Goal: Information Seeking & Learning: Learn about a topic

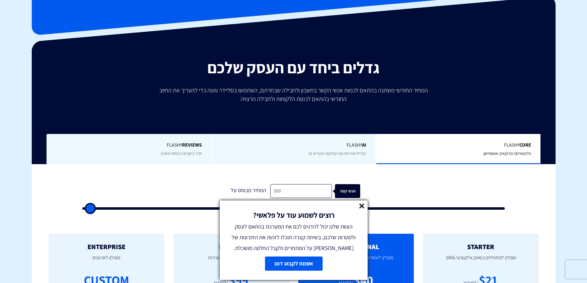
click at [362, 204] on icon at bounding box center [361, 206] width 5 height 5
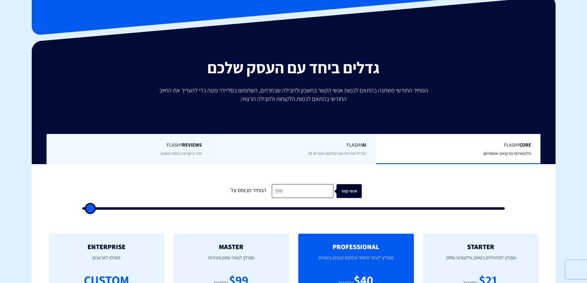
type input "1,000"
type input "1000"
type input "1,500"
type input "1500"
type input "1,000"
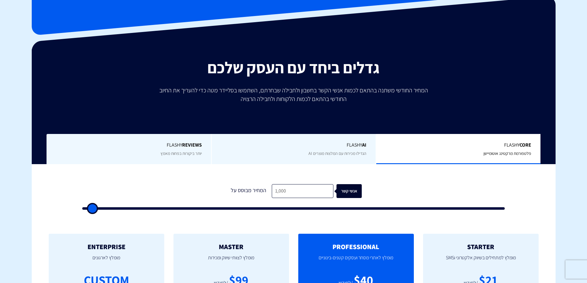
type input "1000"
click at [91, 209] on input "range" at bounding box center [293, 208] width 422 height 2
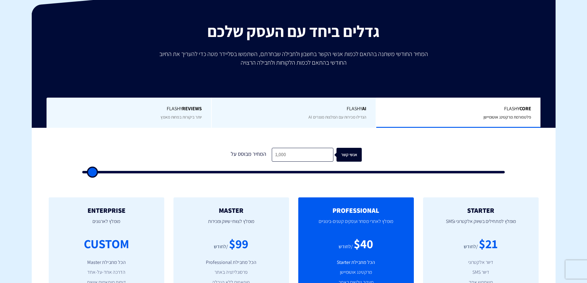
scroll to position [103, 0]
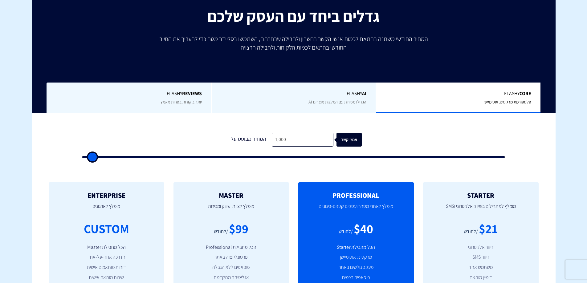
type input "1,500"
type input "1500"
type input "2,000"
type input "2000"
type input "2,500"
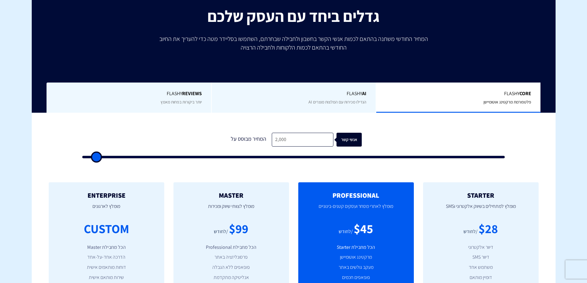
type input "2500"
type input "2,000"
type input "2000"
type input "1,500"
type input "1500"
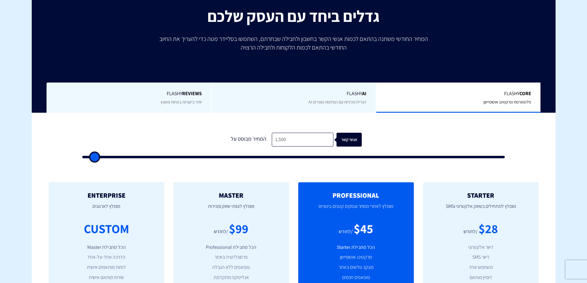
type input "1,000"
type input "1000"
type input "500"
type input "1,000"
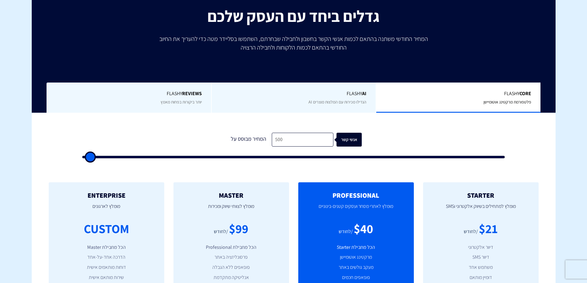
type input "1000"
type input "500"
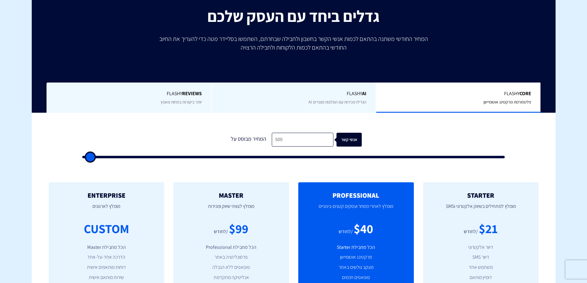
type input "500"
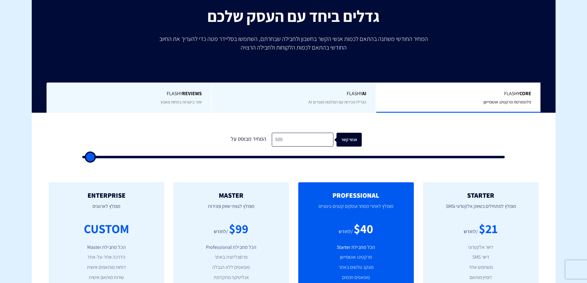
type input "500"
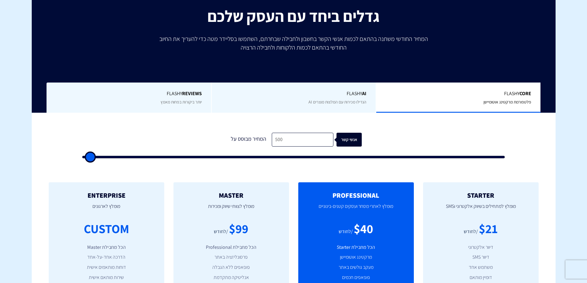
type input "500"
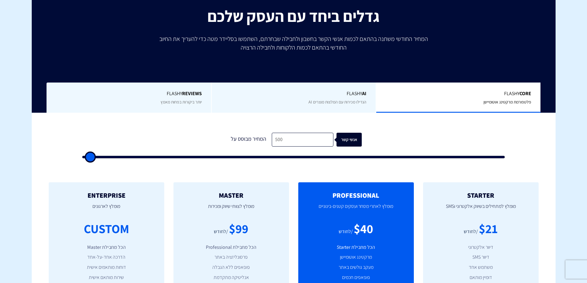
type input "500"
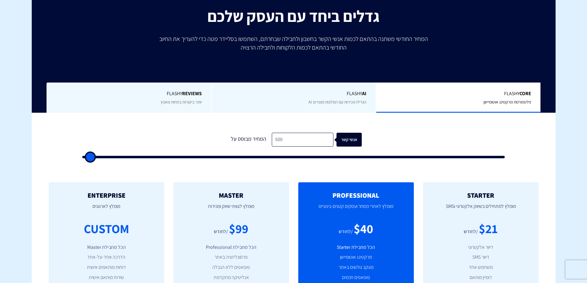
type input "500"
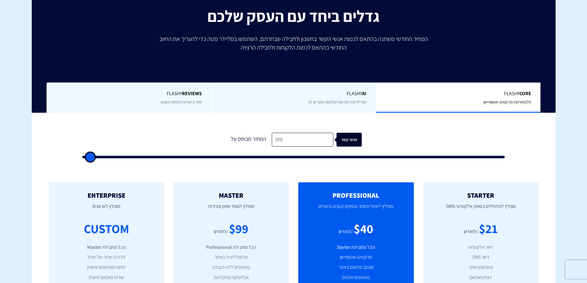
type input "500"
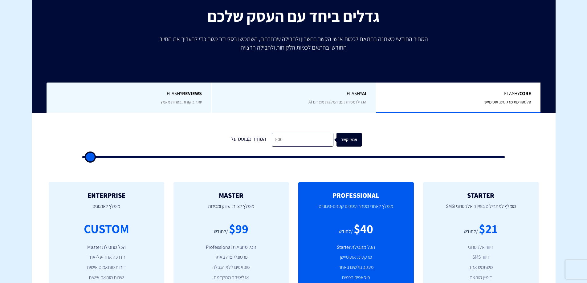
type input "500"
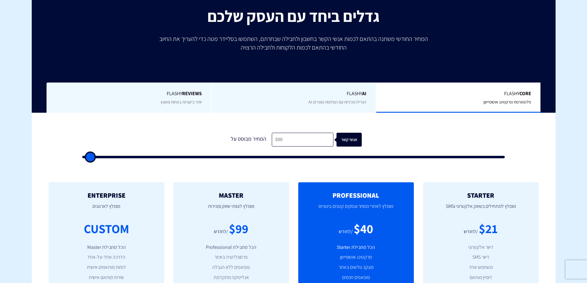
type input "500"
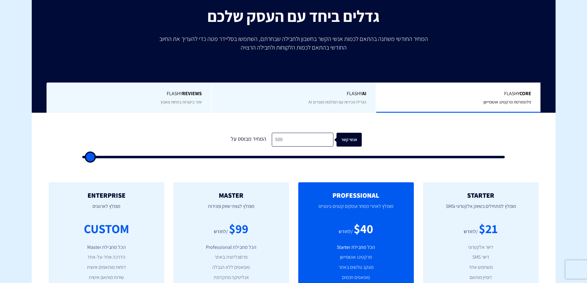
type input "500"
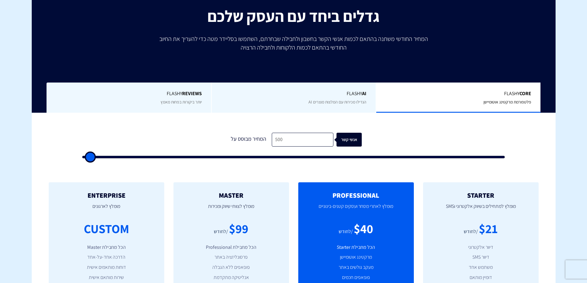
type input "500"
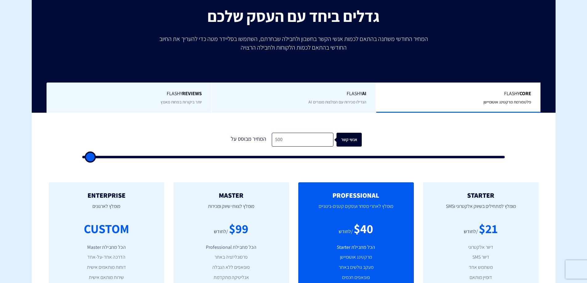
type input "500"
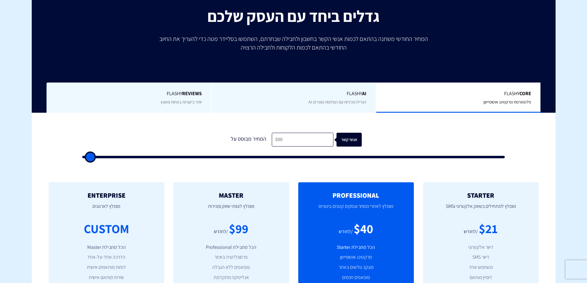
type input "500"
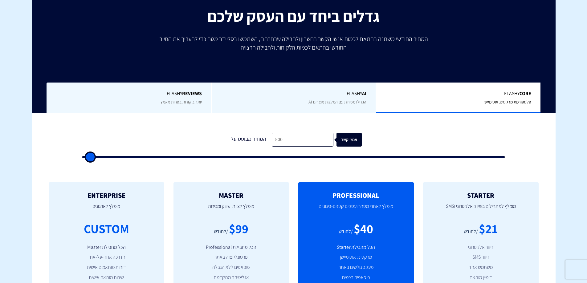
type input "500"
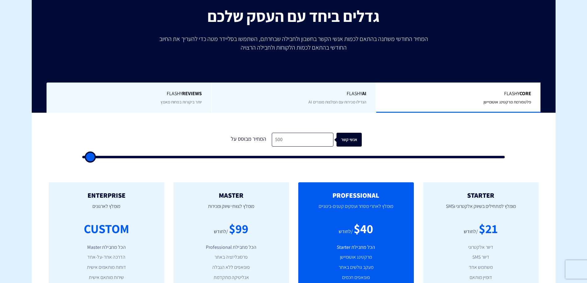
type input "500"
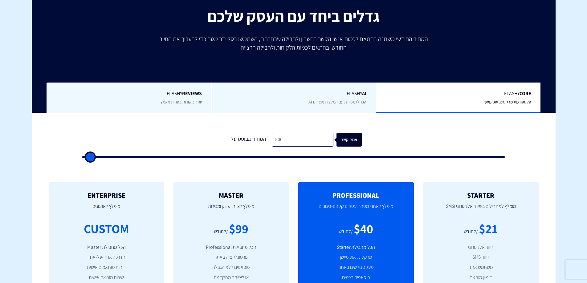
type input "500"
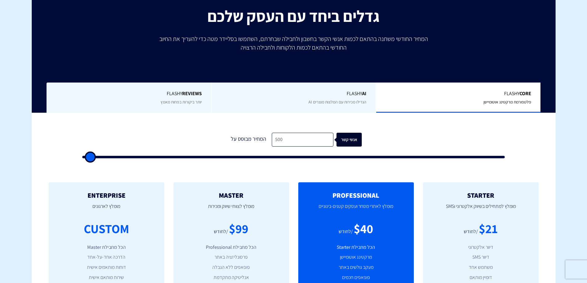
type input "500"
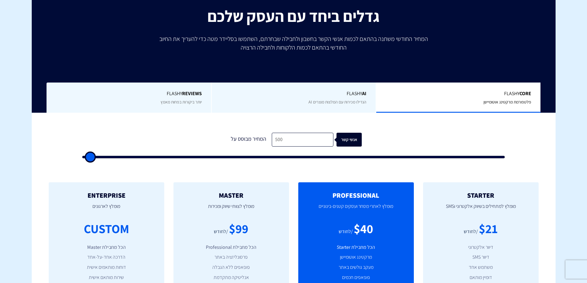
type input "500"
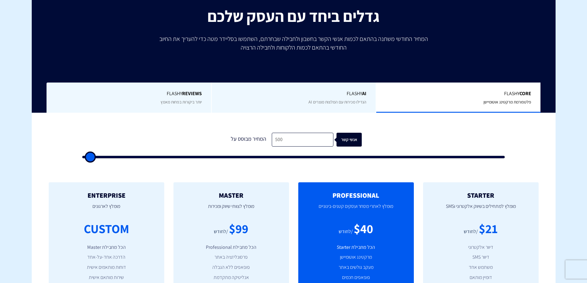
type input "500"
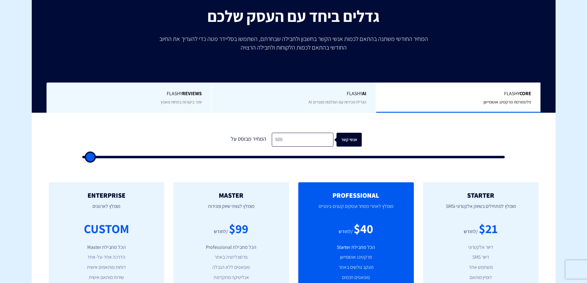
type input "500"
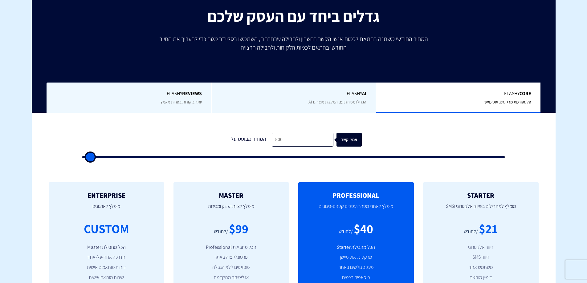
type input "500"
type input "1,000"
type input "1000"
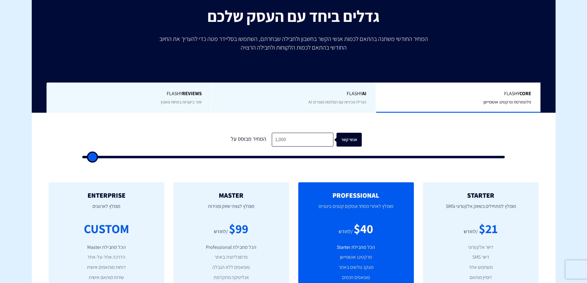
type input "1,500"
type input "1500"
type input "2,000"
type input "2000"
type input "2,500"
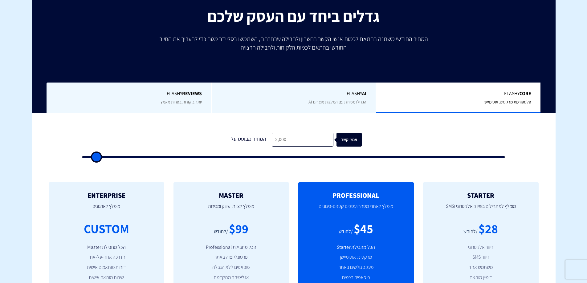
type input "2500"
type input "3,000"
type input "3000"
type input "3,500"
type input "3500"
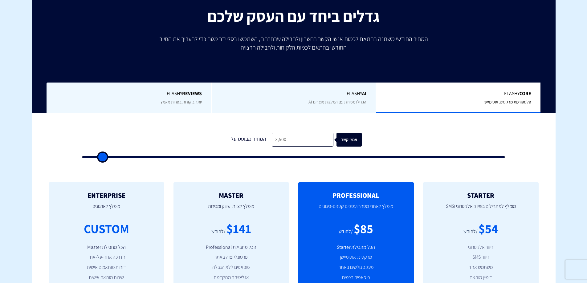
type input "4,000"
type input "4000"
type input "4,500"
type input "4500"
type input "5,000"
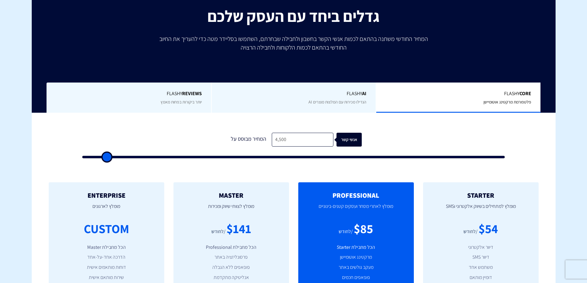
type input "5000"
type input "5,500"
type input "5500"
type input "6,500"
type input "6500"
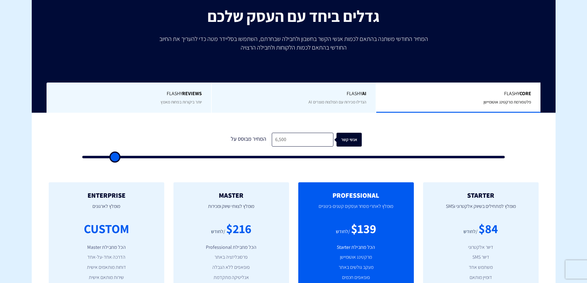
type input "7,000"
type input "7000"
type input "7,500"
type input "7500"
type input "8,000"
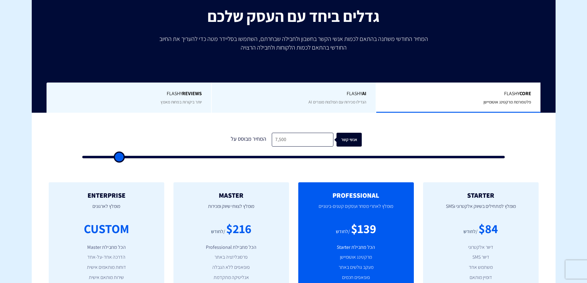
type input "8000"
type input "9,000"
type input "9000"
type input "9,500"
type input "9500"
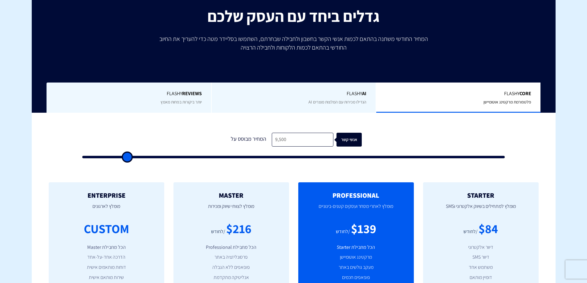
type input "10,000"
type input "10000"
type input "11,000"
type input "11000"
type input "12,000"
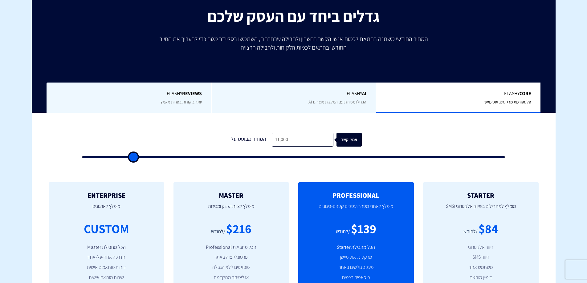
type input "12000"
type input "13,000"
type input "13000"
type input "14,000"
type input "14000"
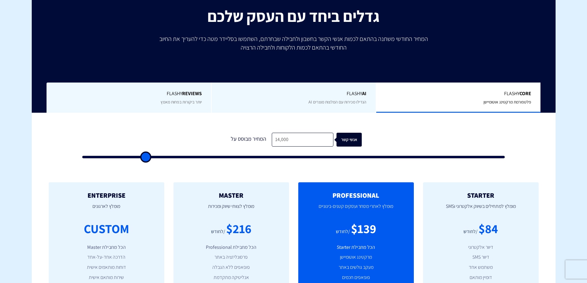
type input "16,000"
type input "16000"
type input "17,500"
type input "17500"
type input "19,000"
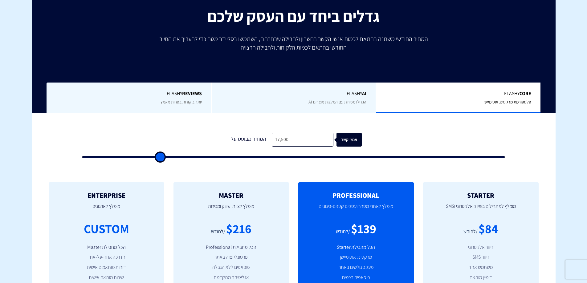
type input "19000"
type input "20,500"
type input "20500"
type input "22,500"
type input "22500"
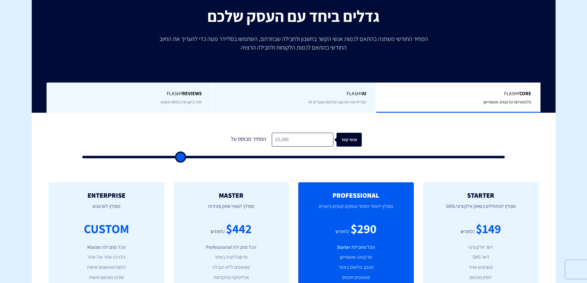
type input "24,000"
type input "24000"
type input "26,000"
type input "26000"
type input "28,500"
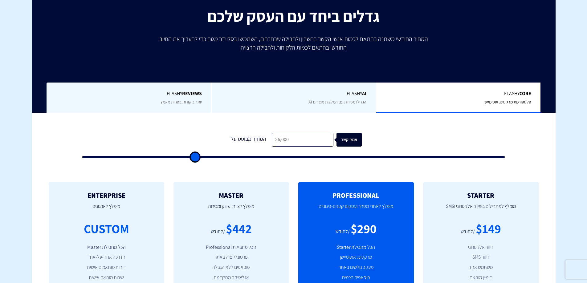
type input "28500"
type input "32,000"
type input "32000"
type input "36,500"
type input "36500"
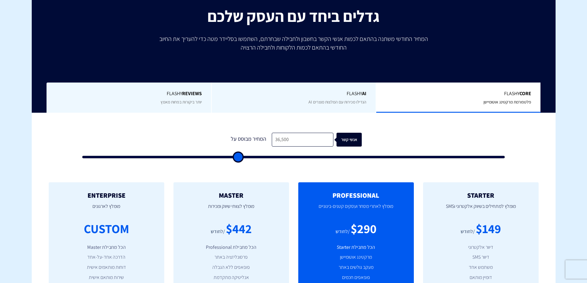
type input "40,500"
type input "40500"
type input "43,500"
type input "43500"
type input "47,500"
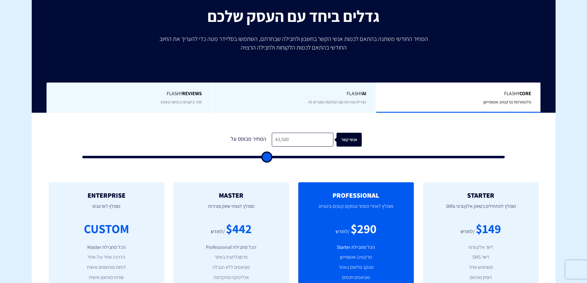
type input "47500"
type input "50,500"
type input "50500"
type input "53,500"
type input "53500"
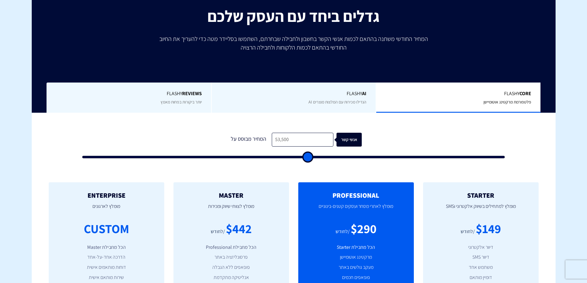
type input "57,000"
type input "57000"
type input "58,500"
type input "58500"
drag, startPoint x: 92, startPoint y: 157, endPoint x: 545, endPoint y: 156, distance: 452.4
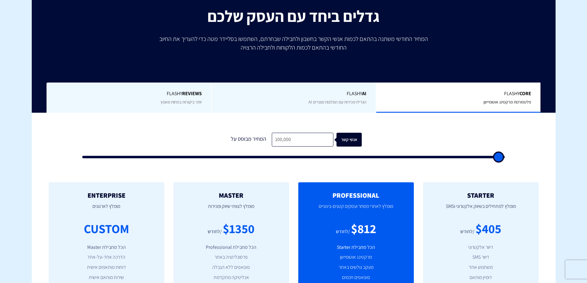
click at [505, 156] on input "range" at bounding box center [293, 157] width 422 height 2
drag, startPoint x: 499, startPoint y: 160, endPoint x: 91, endPoint y: 172, distance: 408.8
click at [91, 158] on input "range" at bounding box center [293, 157] width 422 height 2
drag, startPoint x: 92, startPoint y: 161, endPoint x: 96, endPoint y: 163, distance: 4.5
click at [96, 158] on input "range" at bounding box center [293, 157] width 422 height 2
